Goal: Task Accomplishment & Management: Manage account settings

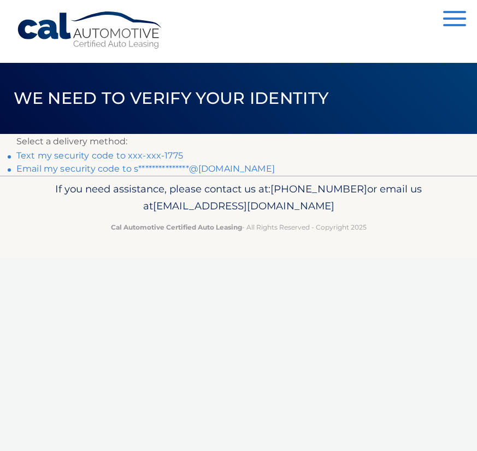
click at [157, 155] on link "Text my security code to xxx-xxx-1775" at bounding box center [99, 155] width 167 height 10
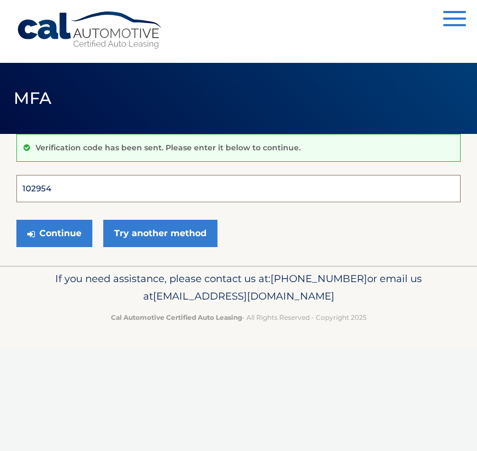
type input "102954"
click at [54, 233] on button "Continue" at bounding box center [54, 233] width 76 height 27
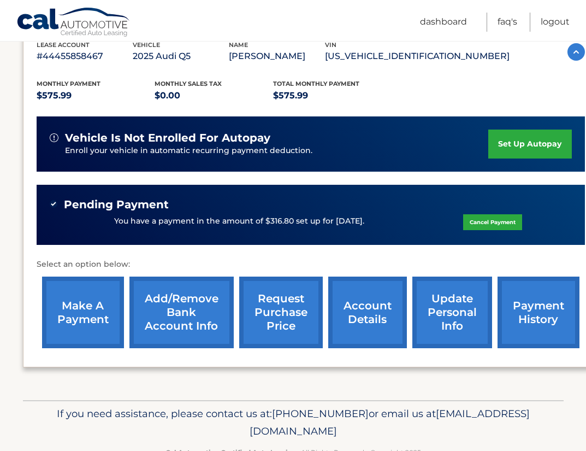
scroll to position [200, 0]
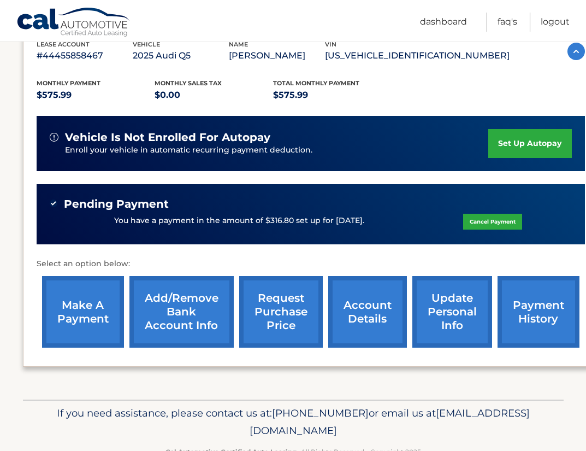
click at [476, 306] on link "payment history" at bounding box center [539, 312] width 82 height 72
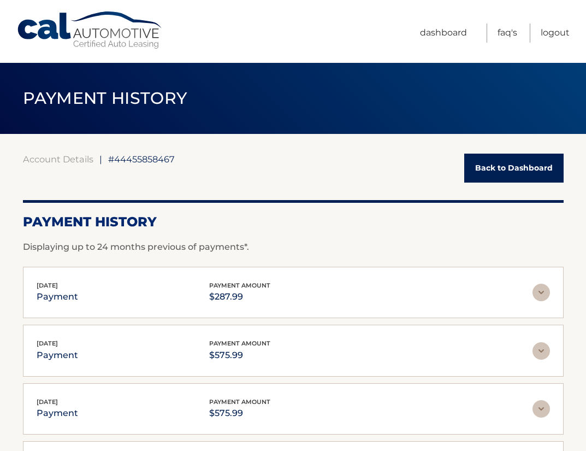
click at [490, 170] on link "Back to Dashboard" at bounding box center [513, 167] width 99 height 29
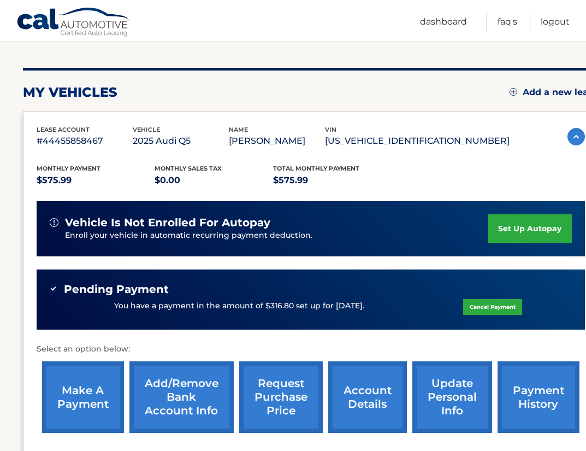
scroll to position [116, 0]
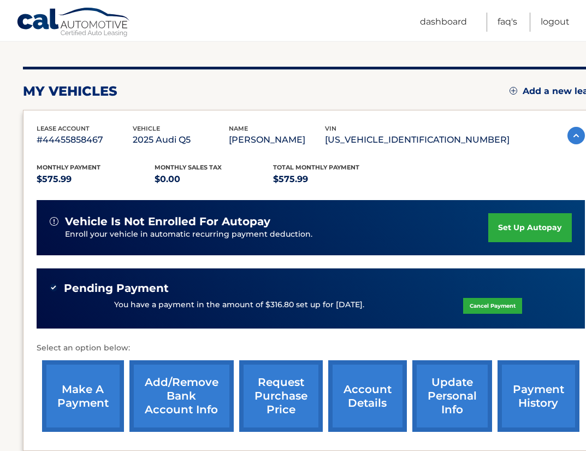
click at [512, 226] on link "set up autopay" at bounding box center [529, 227] width 83 height 29
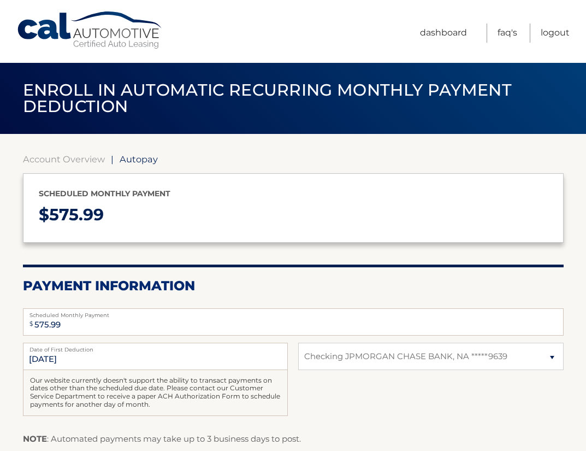
select select "MjMzNjg3OGQtYTExNS00NTlhLTkyOTEtMTFjZjMxNDI4ZmFj"
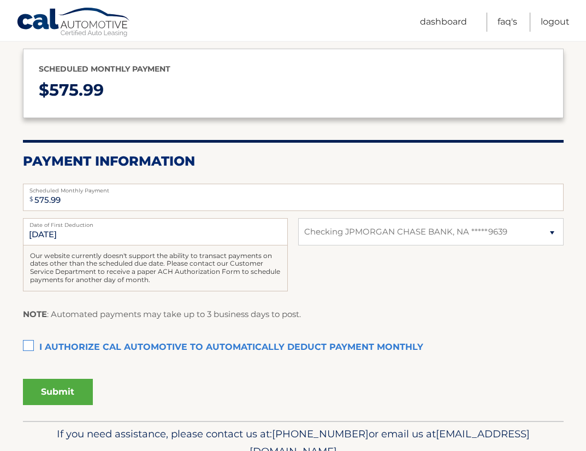
scroll to position [139, 0]
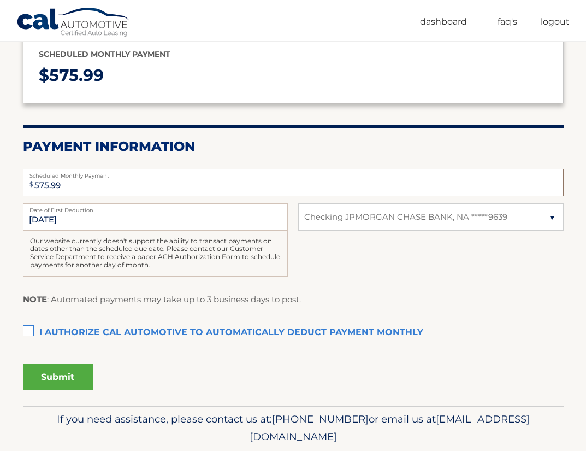
click at [55, 183] on input "575.99" at bounding box center [293, 182] width 541 height 27
click at [450, 21] on link "Dashboard" at bounding box center [443, 22] width 47 height 19
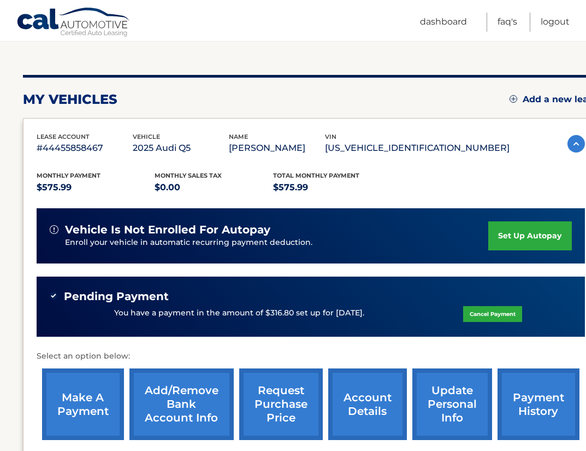
scroll to position [133, 0]
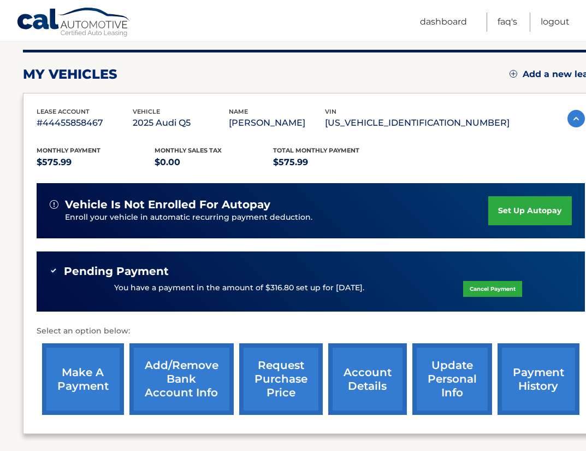
click at [514, 381] on link "payment history" at bounding box center [539, 379] width 82 height 72
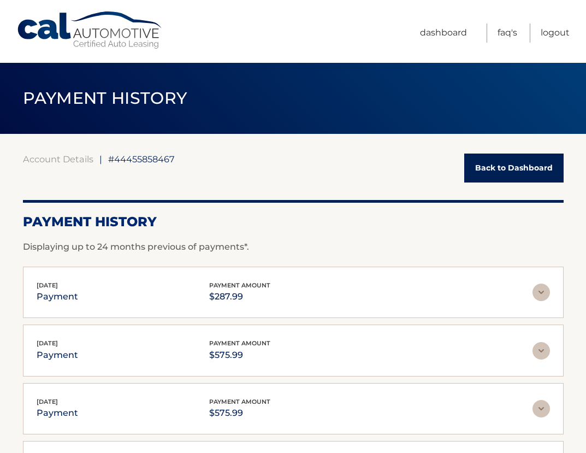
click at [506, 158] on link "Back to Dashboard" at bounding box center [513, 167] width 99 height 29
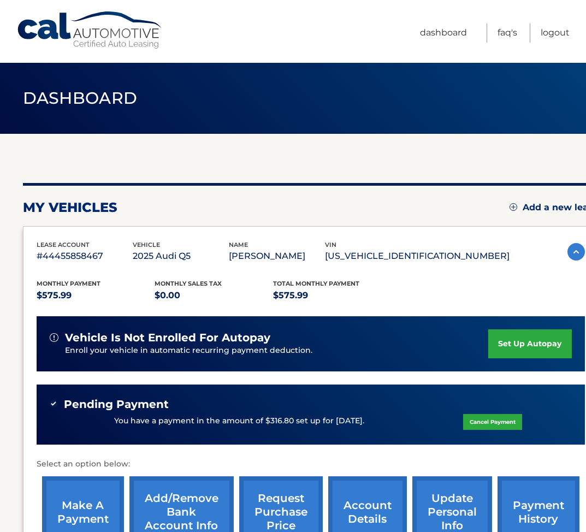
click at [332, 422] on p "You have a payment in the amount of $316.80 set up for [DATE]." at bounding box center [239, 421] width 250 height 12
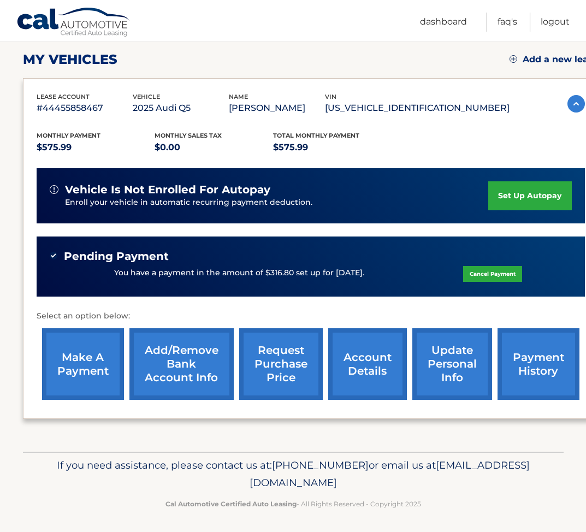
scroll to position [147, 0]
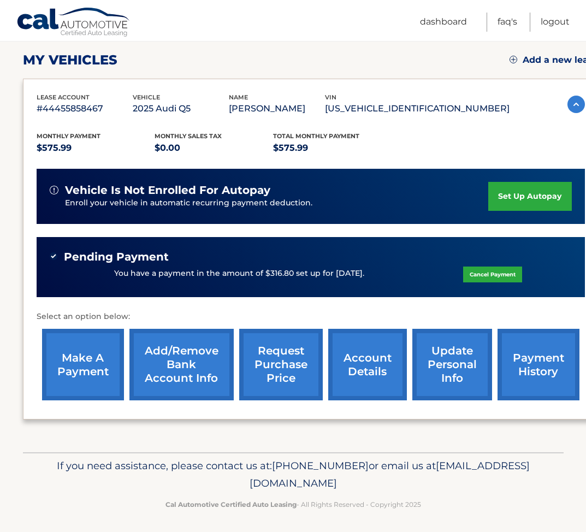
click at [350, 372] on link "account details" at bounding box center [367, 365] width 79 height 72
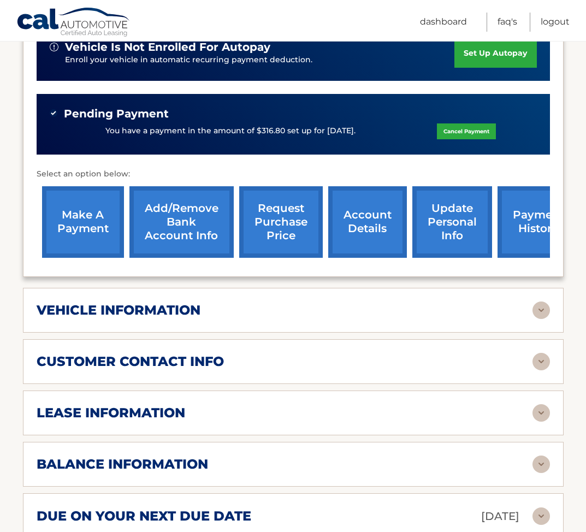
scroll to position [306, 0]
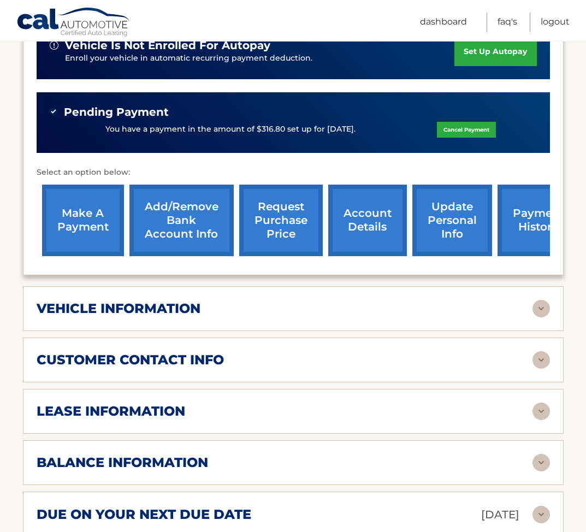
click at [527, 210] on link "payment history" at bounding box center [539, 221] width 82 height 72
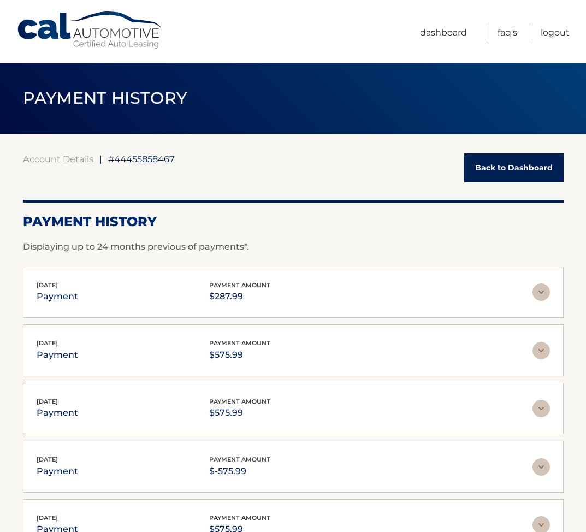
click at [536, 291] on img at bounding box center [541, 292] width 17 height 17
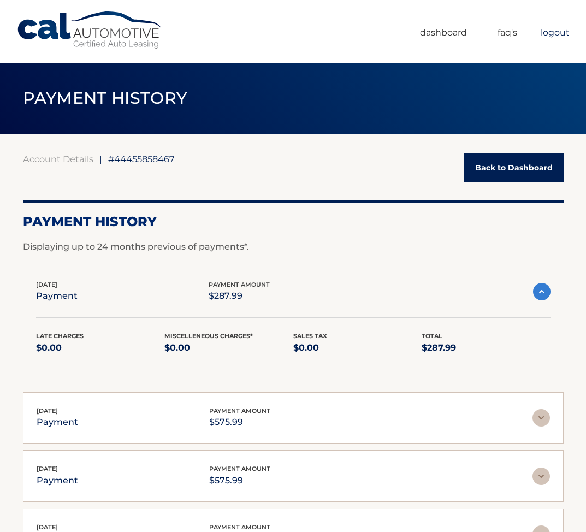
click at [560, 35] on link "Logout" at bounding box center [555, 32] width 29 height 19
